Goal: Task Accomplishment & Management: Manage account settings

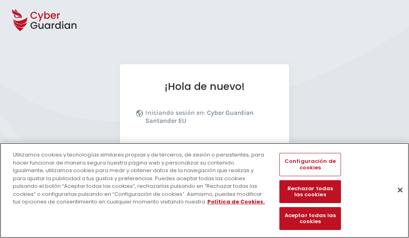
scroll to position [99, 0]
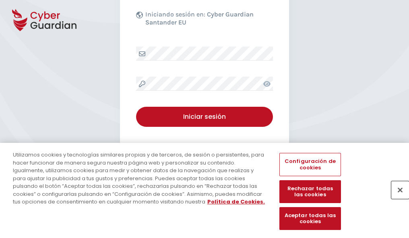
click at [396, 199] on button "Cerrar" at bounding box center [400, 190] width 18 height 18
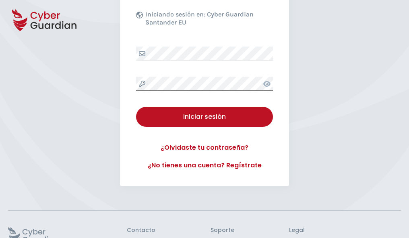
scroll to position [156, 0]
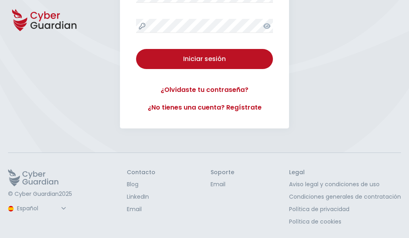
click at [136, 49] on button "Iniciar sesión" at bounding box center [204, 59] width 137 height 20
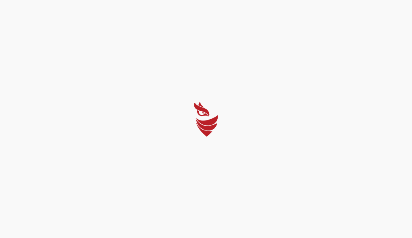
select select "English"
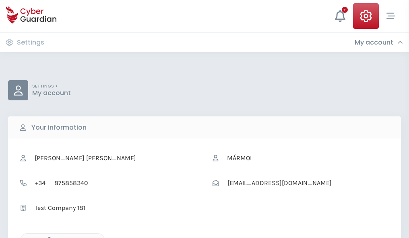
click at [47, 238] on icon "button" at bounding box center [47, 240] width 7 height 7
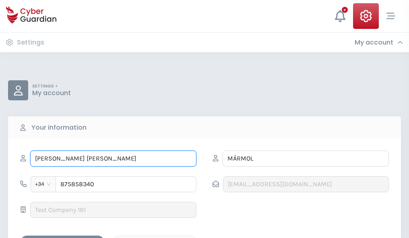
click at [113, 159] on input "JUAN JOSÉ" at bounding box center [113, 159] width 166 height 16
type input "J"
type input "Cleto"
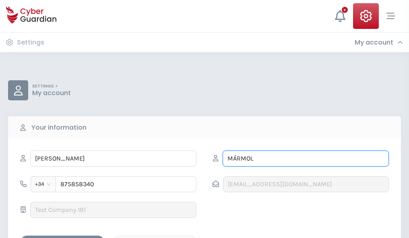
click at [305, 159] on input "MÁRMOL" at bounding box center [305, 159] width 166 height 16
type input "M"
type input "Cabrero"
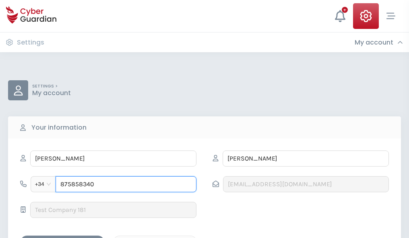
click at [126, 185] on input "875858340" at bounding box center [125, 185] width 141 height 16
type input "8"
type input "972273049"
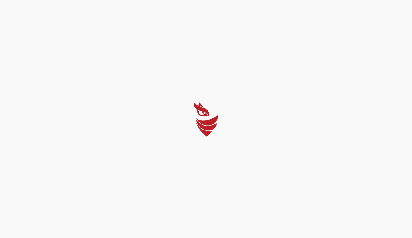
select select "English"
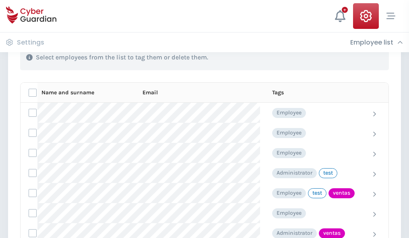
scroll to position [364, 0]
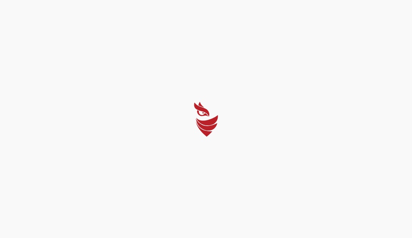
select select "English"
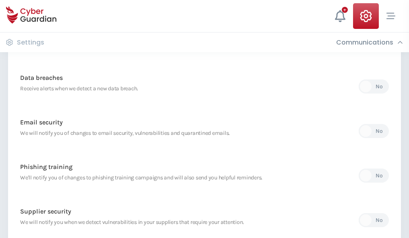
scroll to position [423, 0]
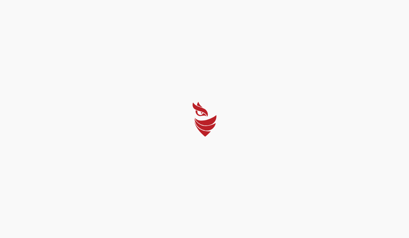
select select "English"
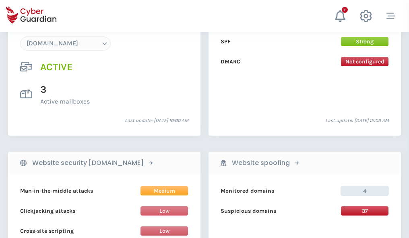
scroll to position [857, 0]
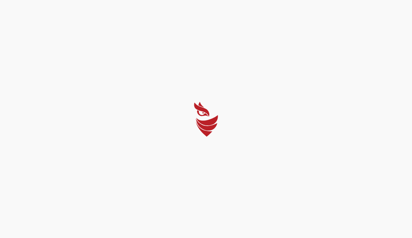
select select "English"
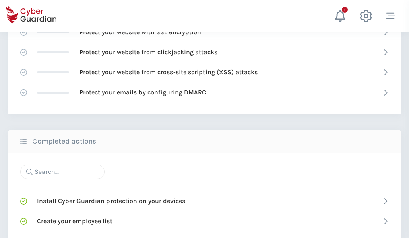
scroll to position [536, 0]
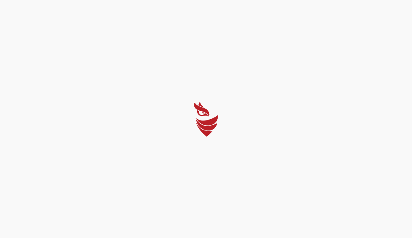
select select "English"
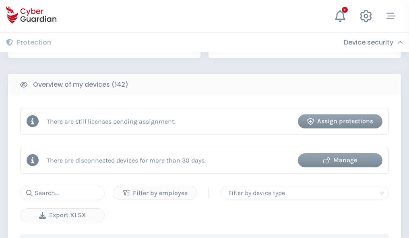
scroll to position [779, 0]
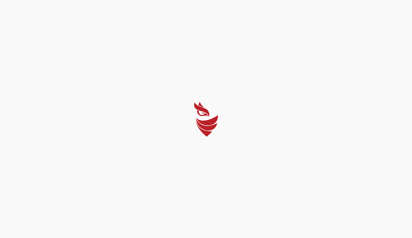
select select "English"
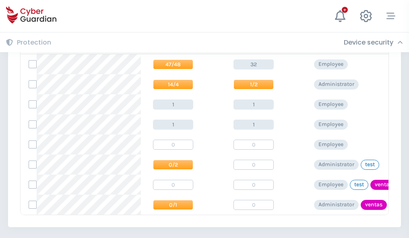
scroll to position [373, 0]
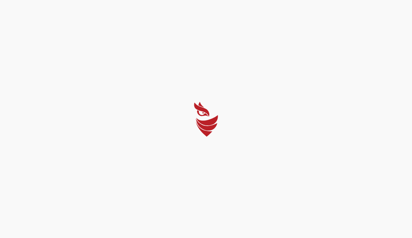
select select "English"
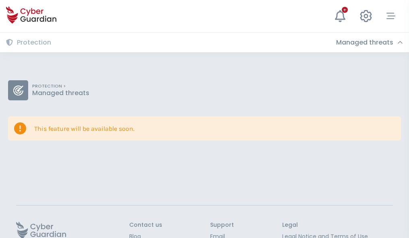
scroll to position [52, 0]
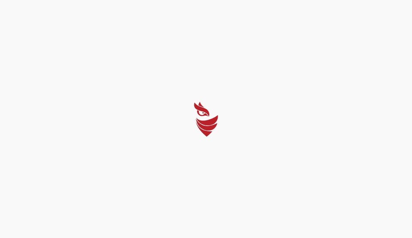
select select "English"
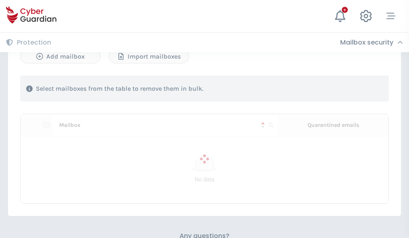
scroll to position [344, 0]
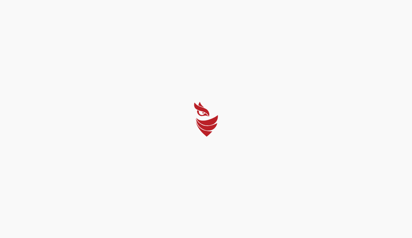
select select "English"
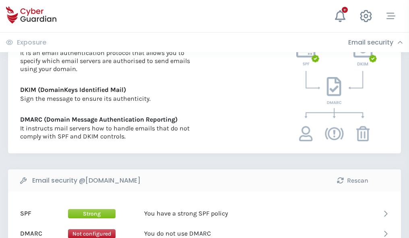
scroll to position [434, 0]
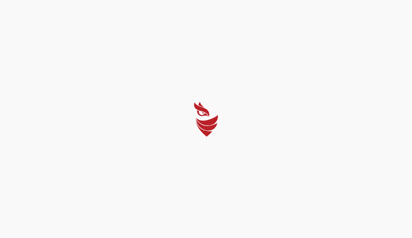
select select "English"
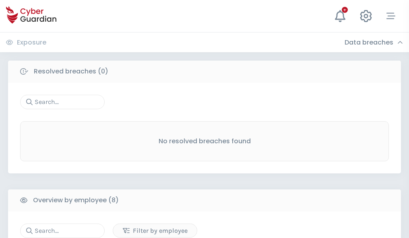
scroll to position [685, 0]
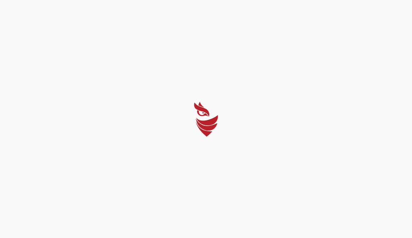
select select "English"
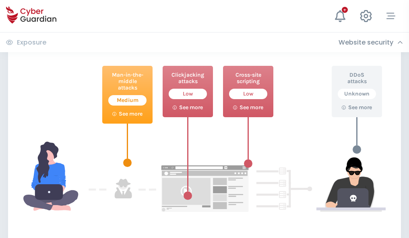
scroll to position [438, 0]
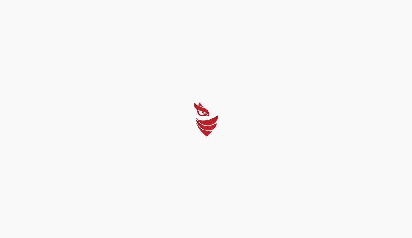
select select "English"
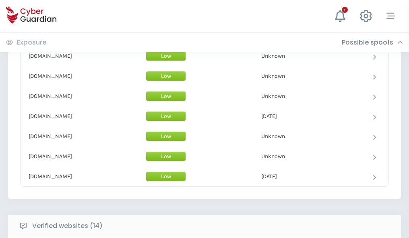
scroll to position [784, 0]
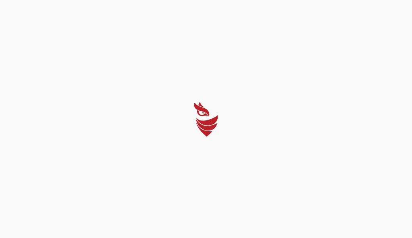
select select "English"
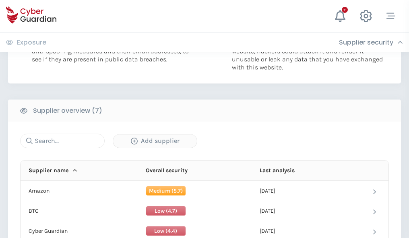
scroll to position [521, 0]
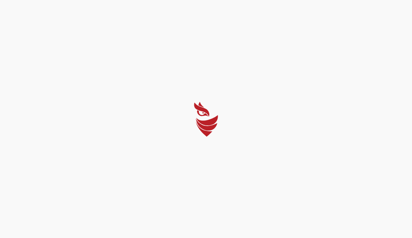
select select "English"
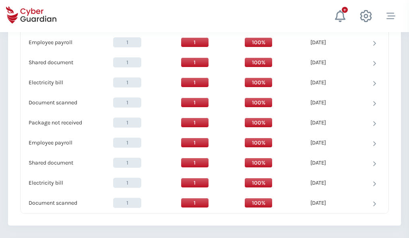
scroll to position [824, 0]
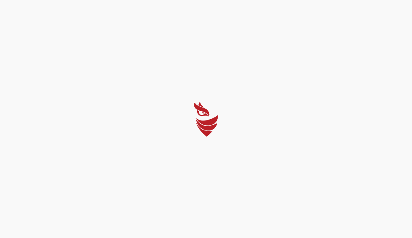
select select "English"
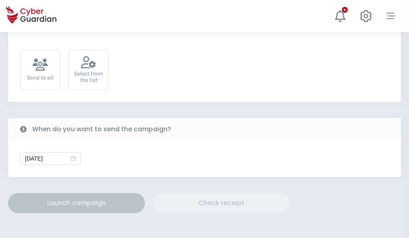
scroll to position [294, 0]
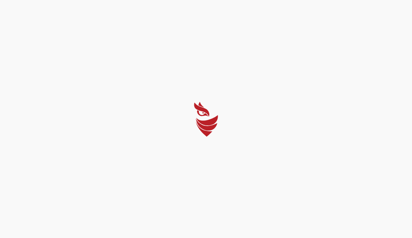
select select "English"
